Goal: Ask a question

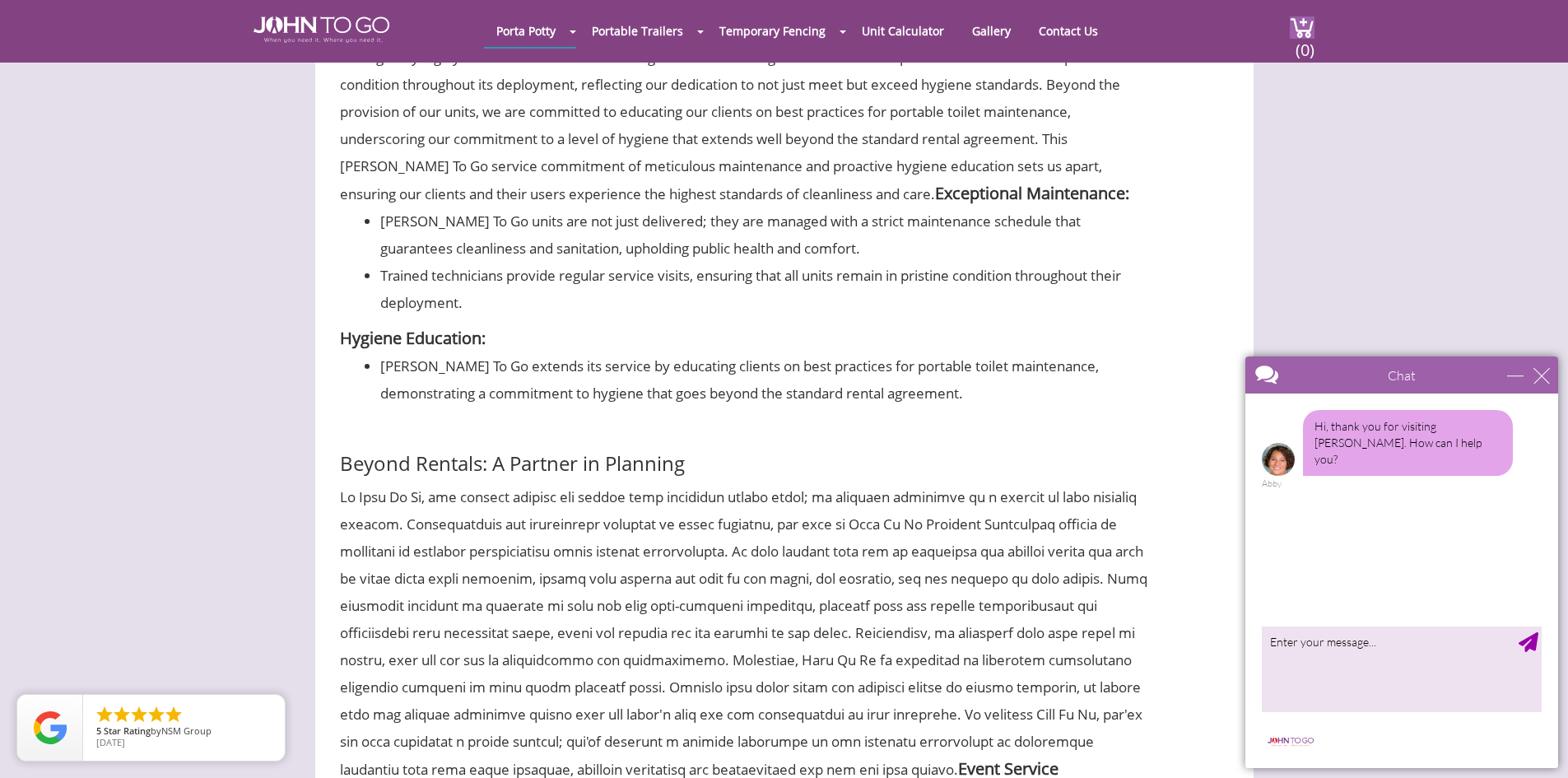
scroll to position [2222, 0]
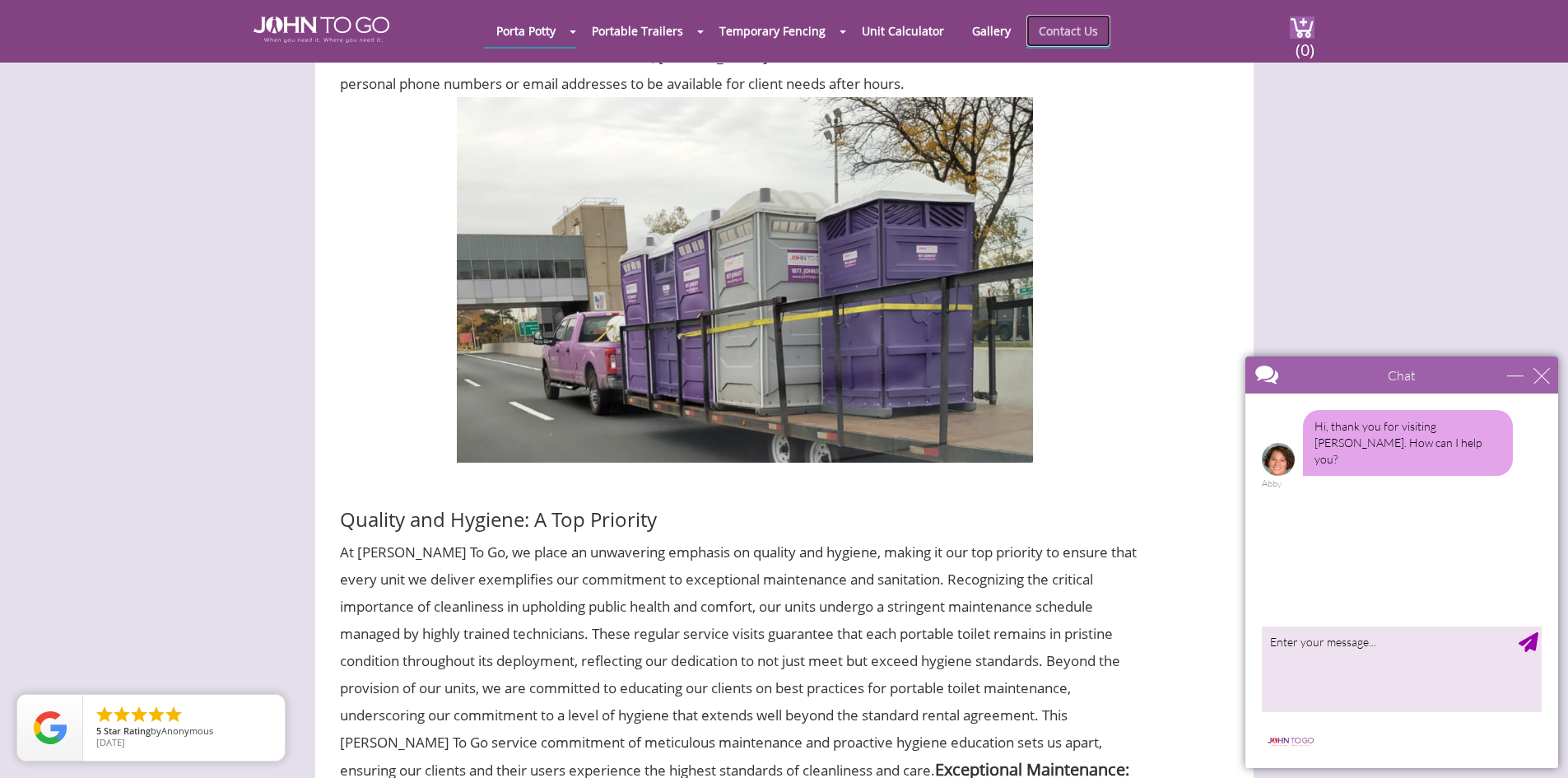
click at [1071, 30] on link "Contact Us" at bounding box center [1068, 30] width 84 height 32
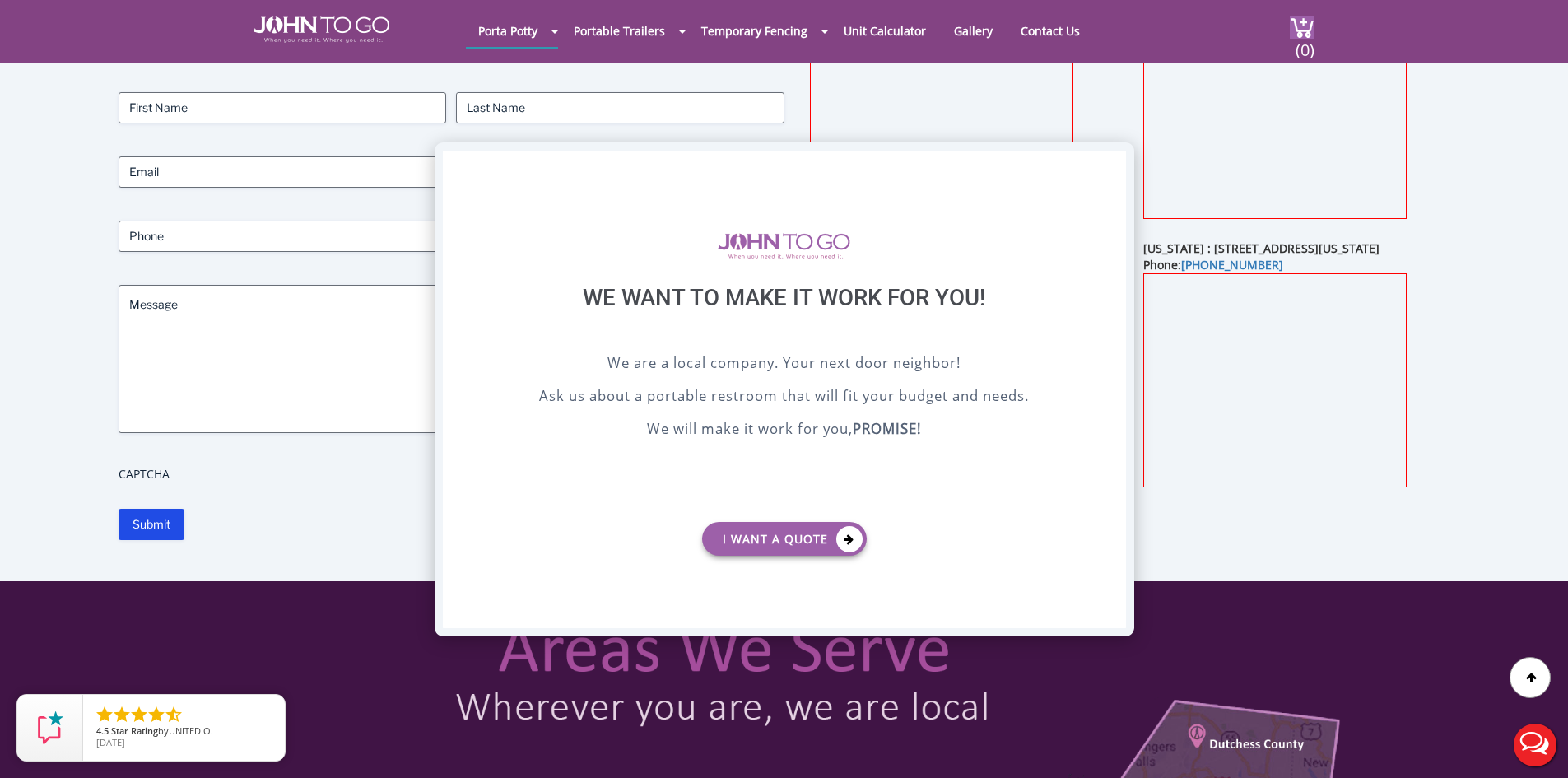
click at [1115, 159] on div "X" at bounding box center [1112, 164] width 25 height 28
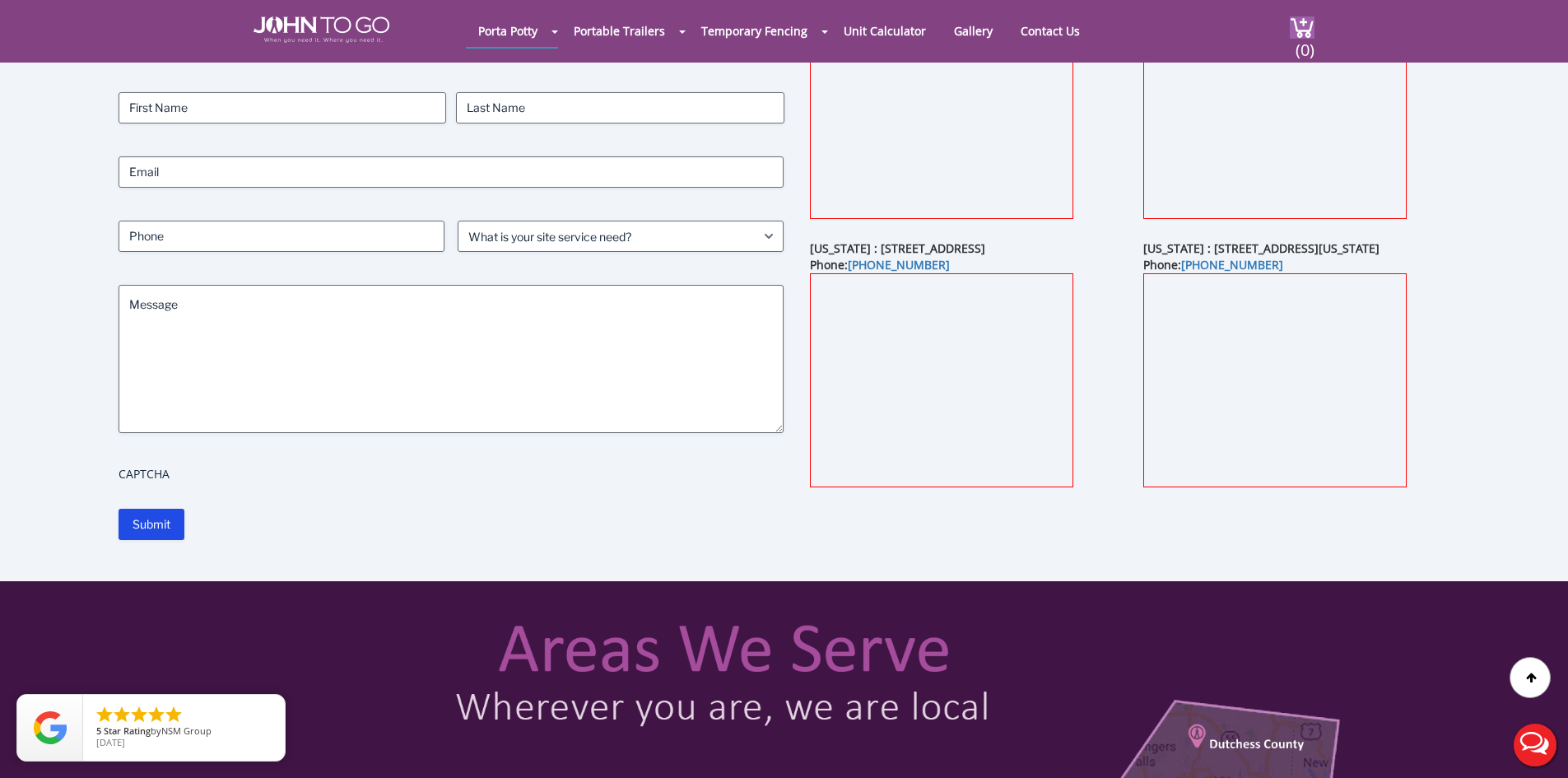
click at [1534, 744] on button "Live Chat" at bounding box center [1535, 745] width 66 height 66
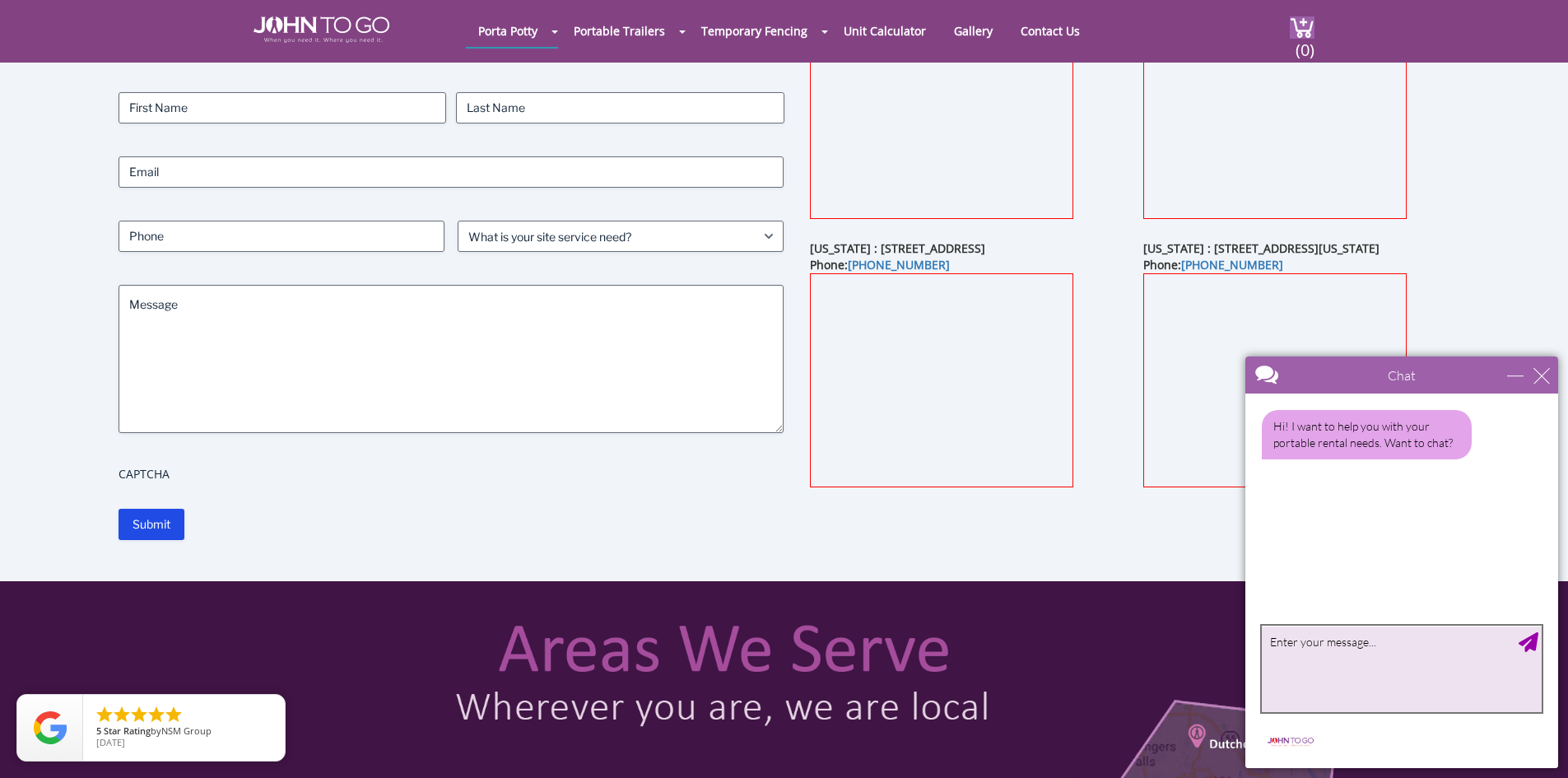
click at [1313, 658] on textarea "type your message" at bounding box center [1401, 669] width 280 height 87
type textarea "H"
click at [1543, 375] on div "close" at bounding box center [1542, 375] width 16 height 16
